Goal: Find specific page/section: Find specific page/section

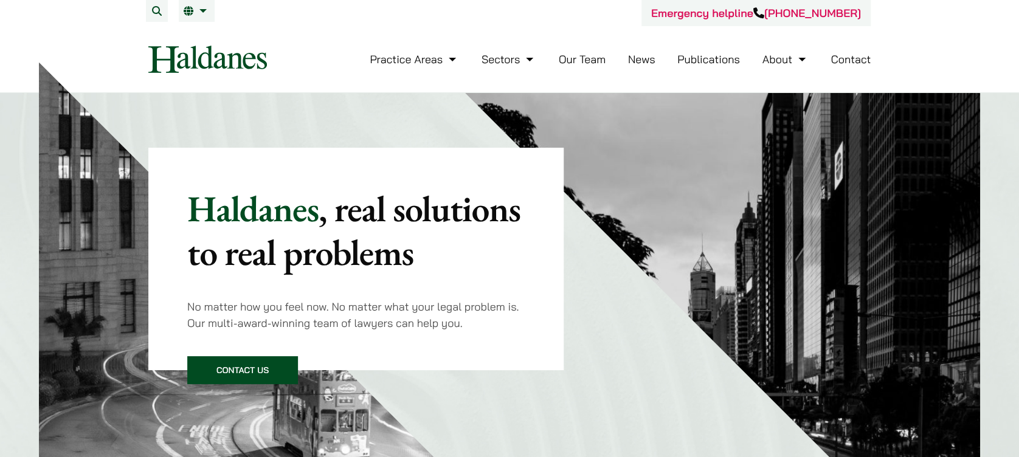
click at [598, 63] on link "Our Team" at bounding box center [582, 59] width 47 height 14
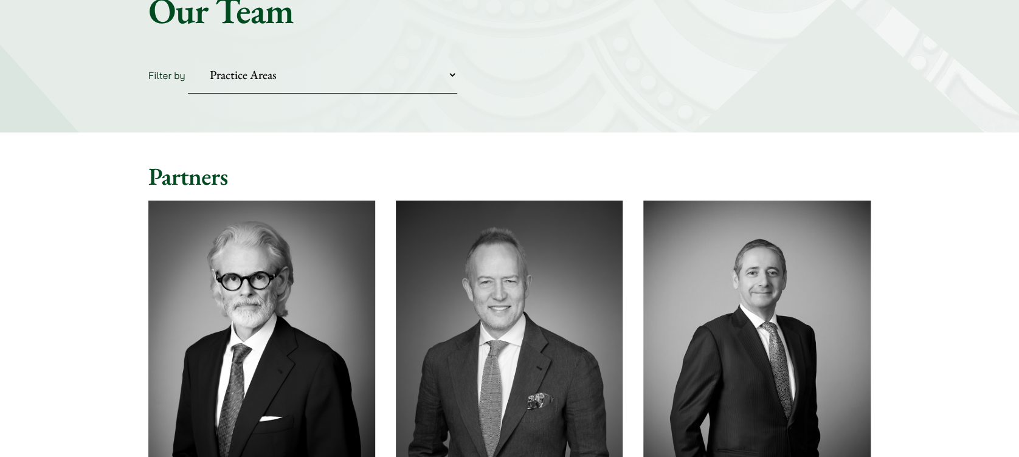
scroll to position [81, 0]
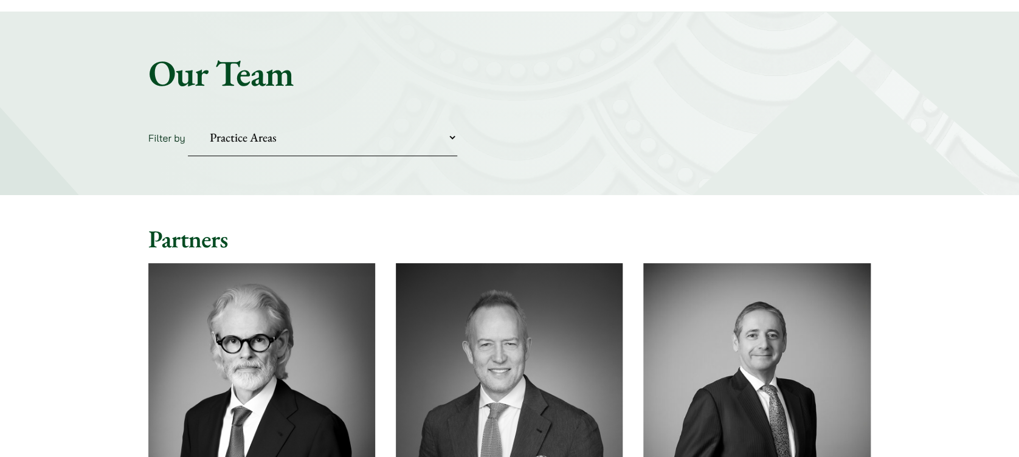
click at [373, 134] on select "Practice Areas Antitrust and Competition Civil Litigation & Dispute Resolution …" at bounding box center [322, 137] width 269 height 37
select select "criminal-defence"
click at [188, 119] on select "Practice Areas Antitrust and Competition Civil Litigation & Dispute Resolution …" at bounding box center [322, 137] width 269 height 37
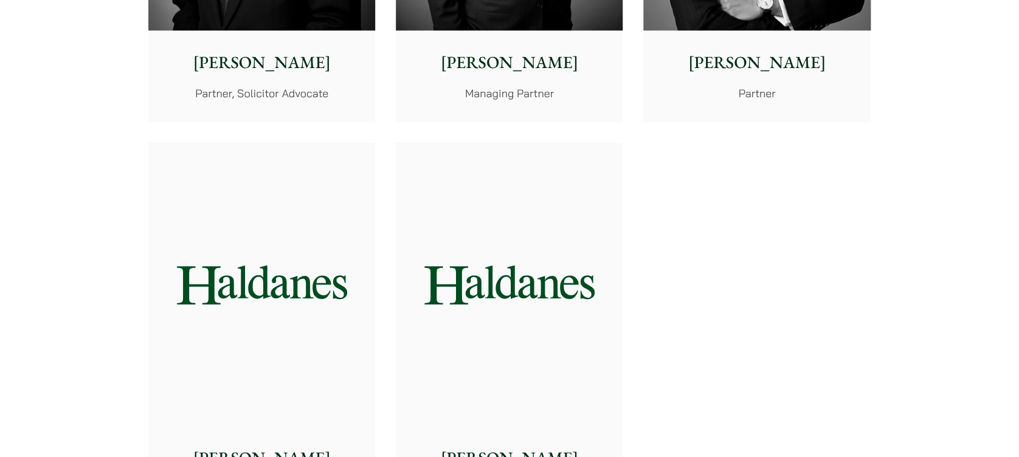
scroll to position [648, 0]
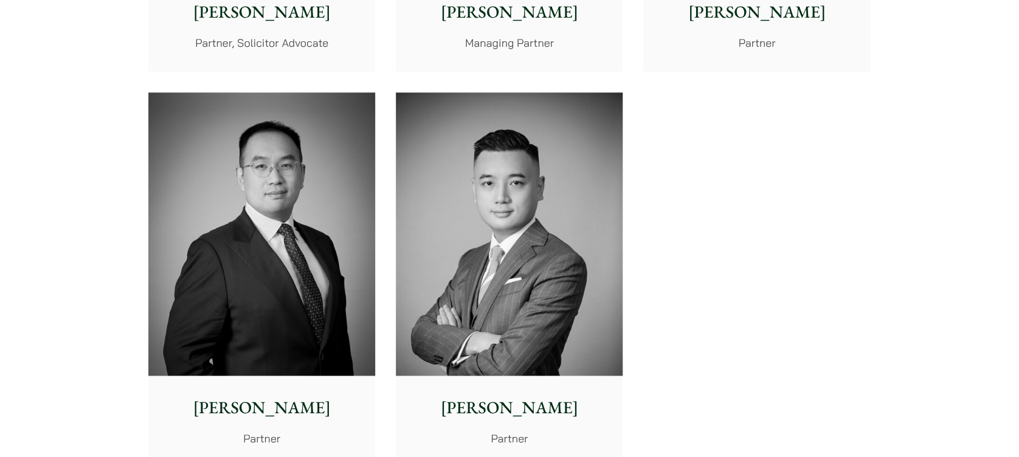
click at [516, 392] on div "Timothy Wan Partner" at bounding box center [509, 421] width 227 height 91
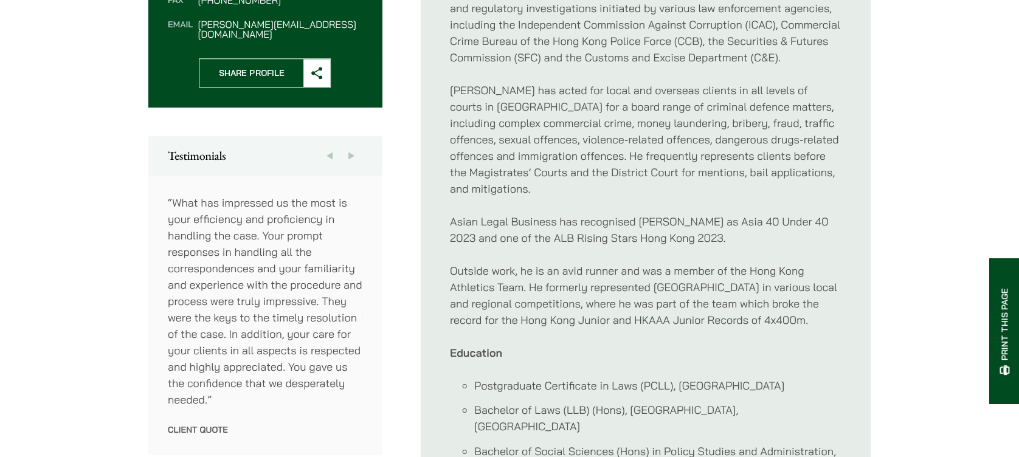
scroll to position [648, 0]
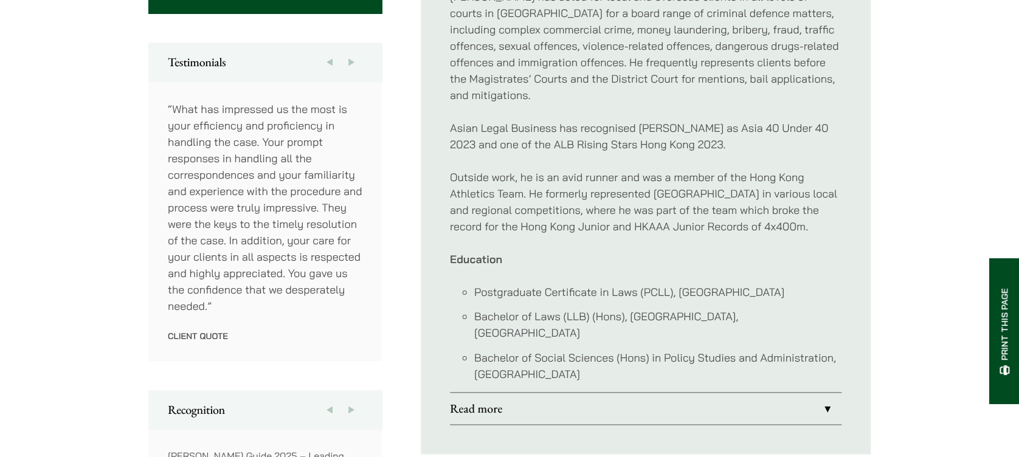
click at [531, 393] on link "Read more" at bounding box center [646, 409] width 392 height 32
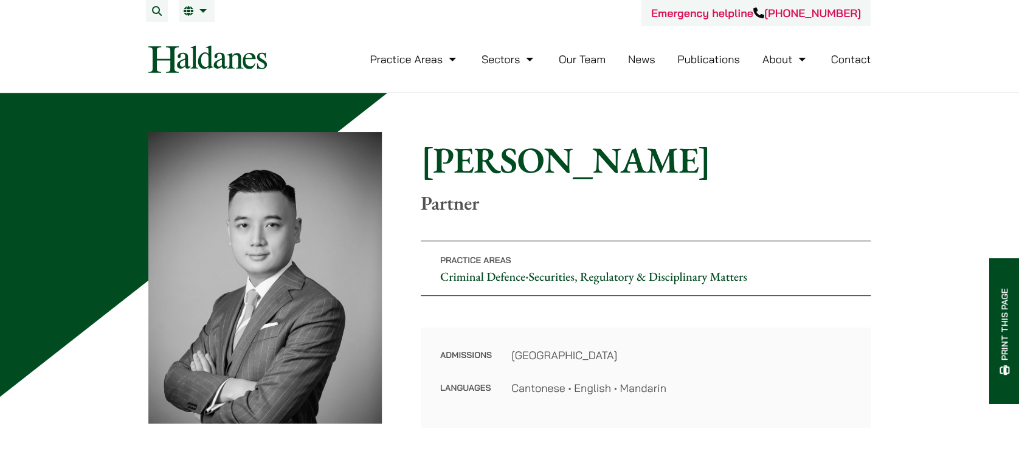
click at [569, 57] on link "Our Team" at bounding box center [582, 59] width 47 height 14
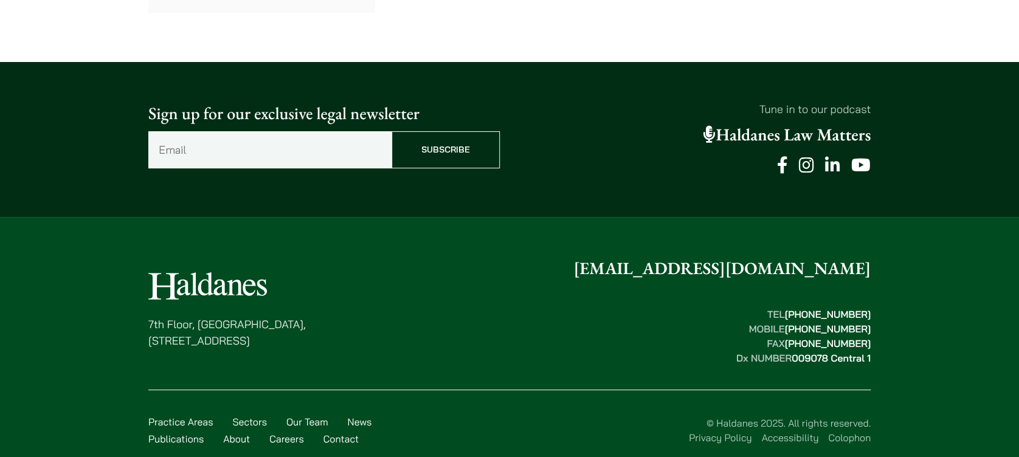
scroll to position [6861, 0]
